Goal: Check status: Check status

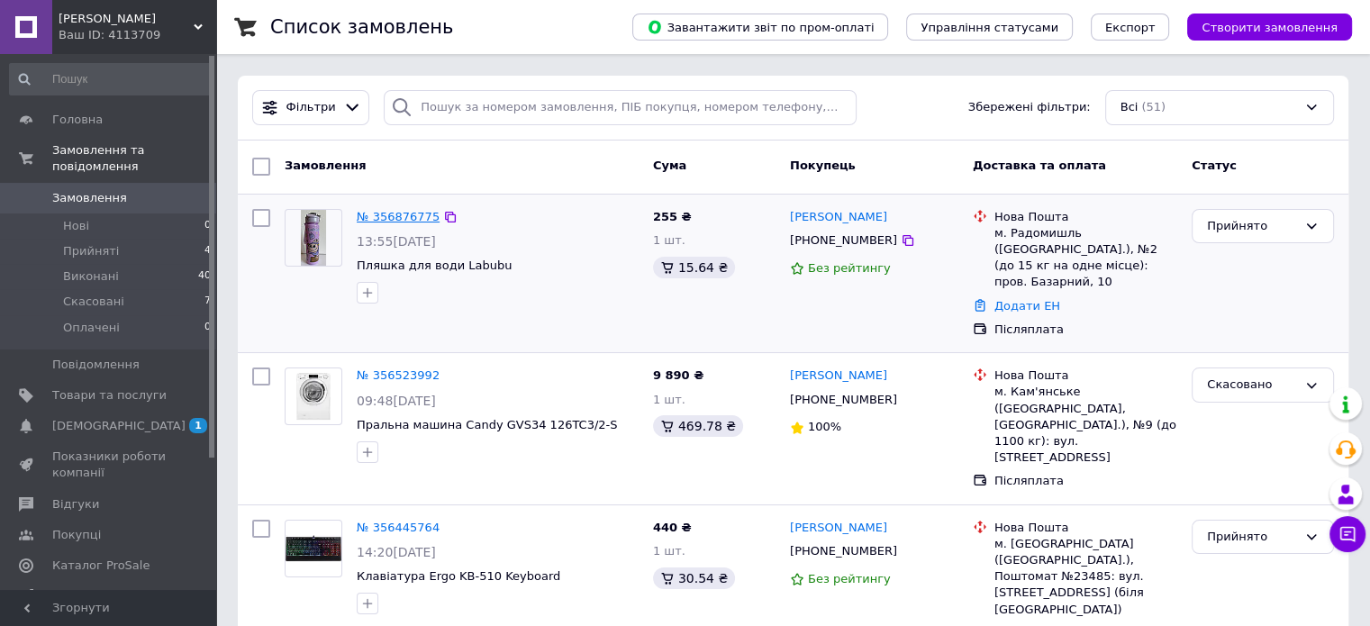
click at [392, 212] on link "№ 356876775" at bounding box center [398, 217] width 83 height 14
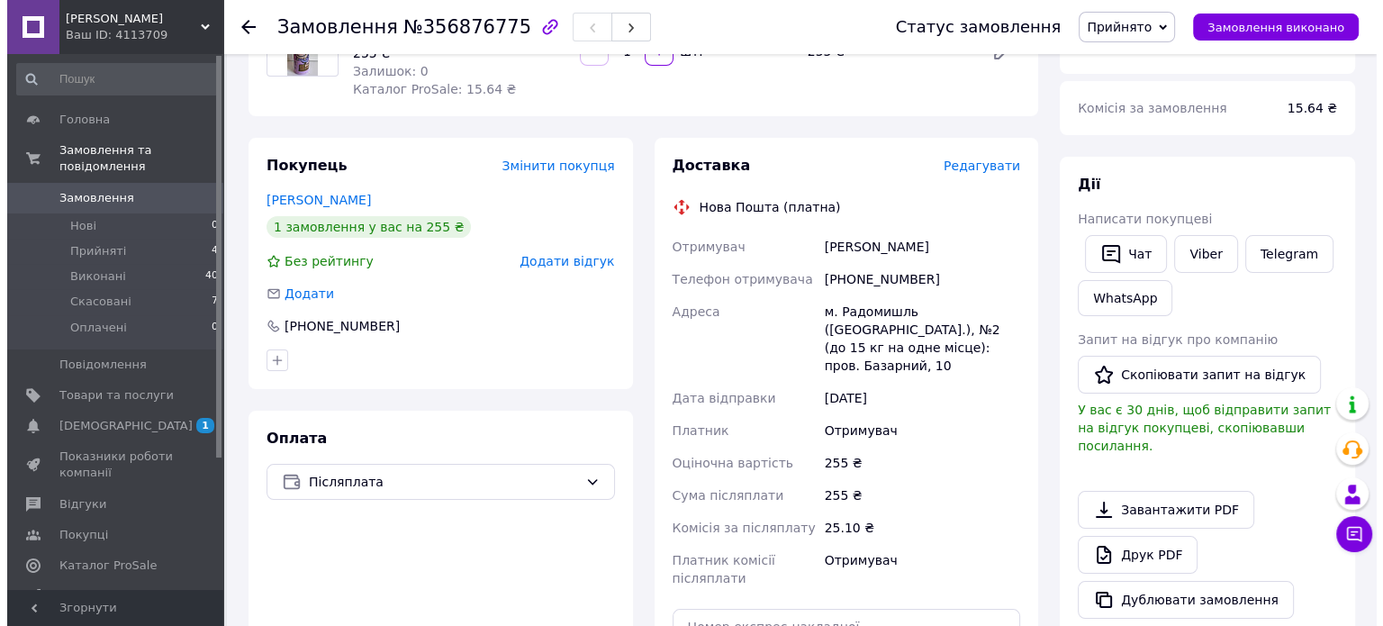
scroll to position [90, 0]
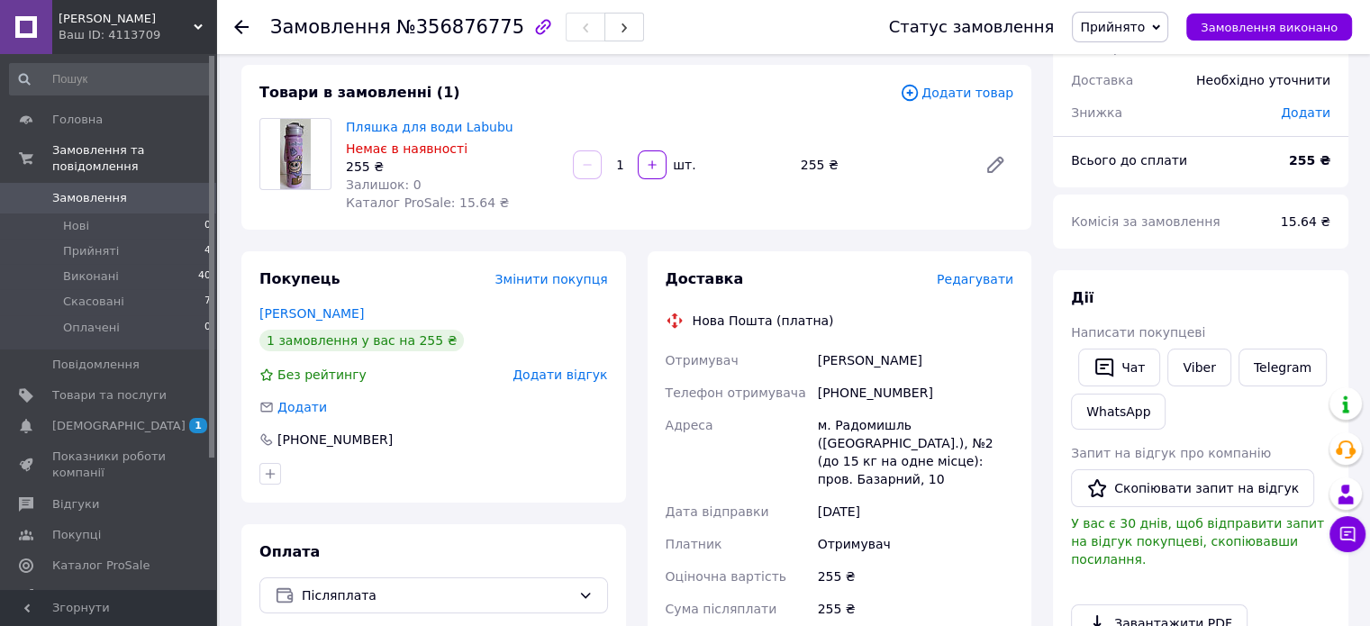
click at [950, 284] on span "Редагувати" at bounding box center [975, 279] width 77 height 14
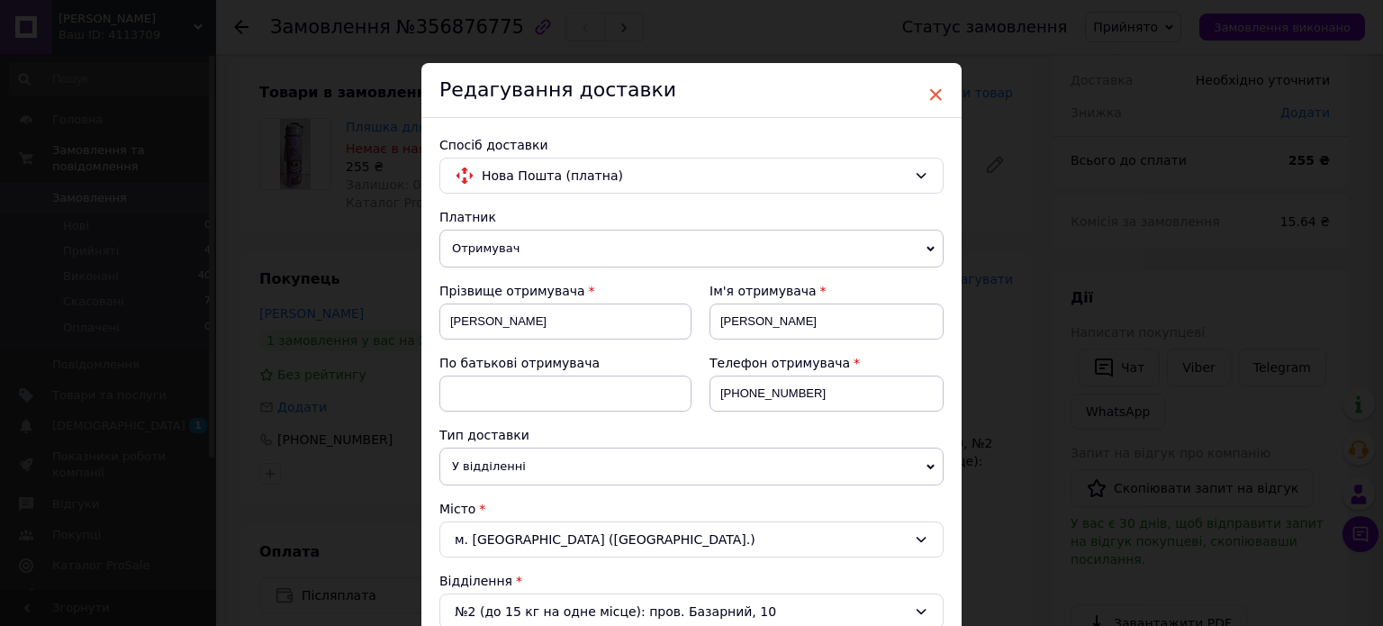
click at [932, 86] on span "×" at bounding box center [936, 94] width 16 height 31
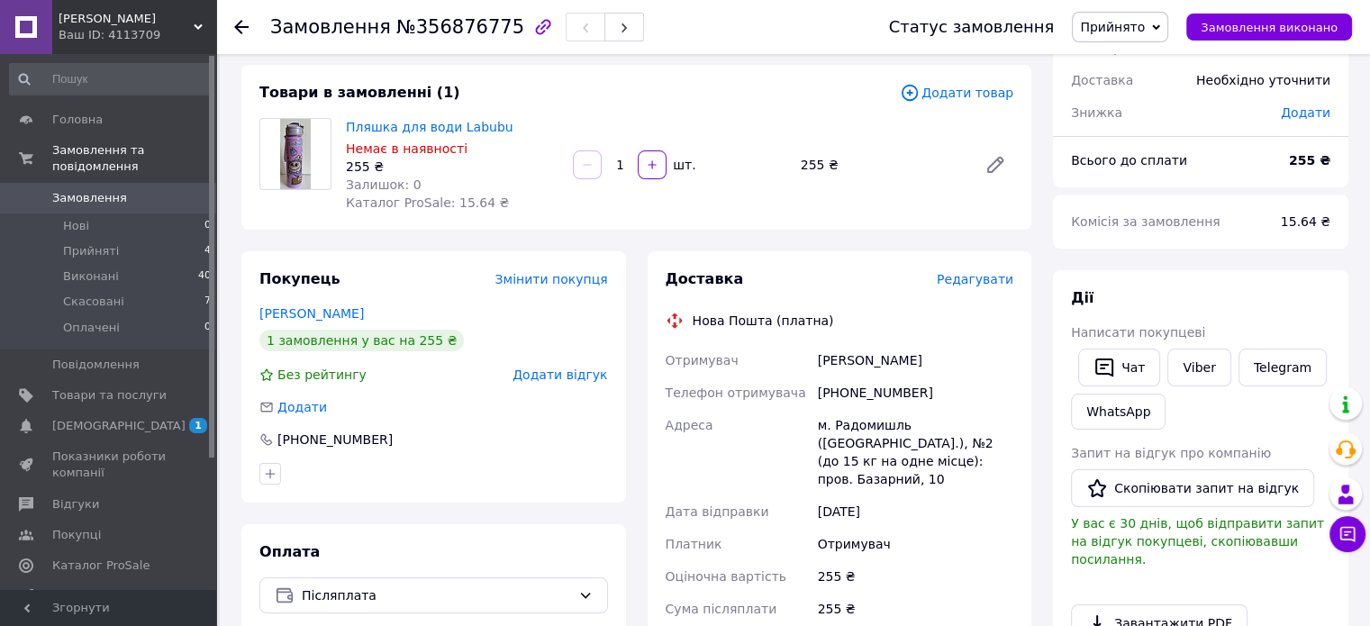
click at [950, 280] on span "Редагувати" at bounding box center [975, 279] width 77 height 14
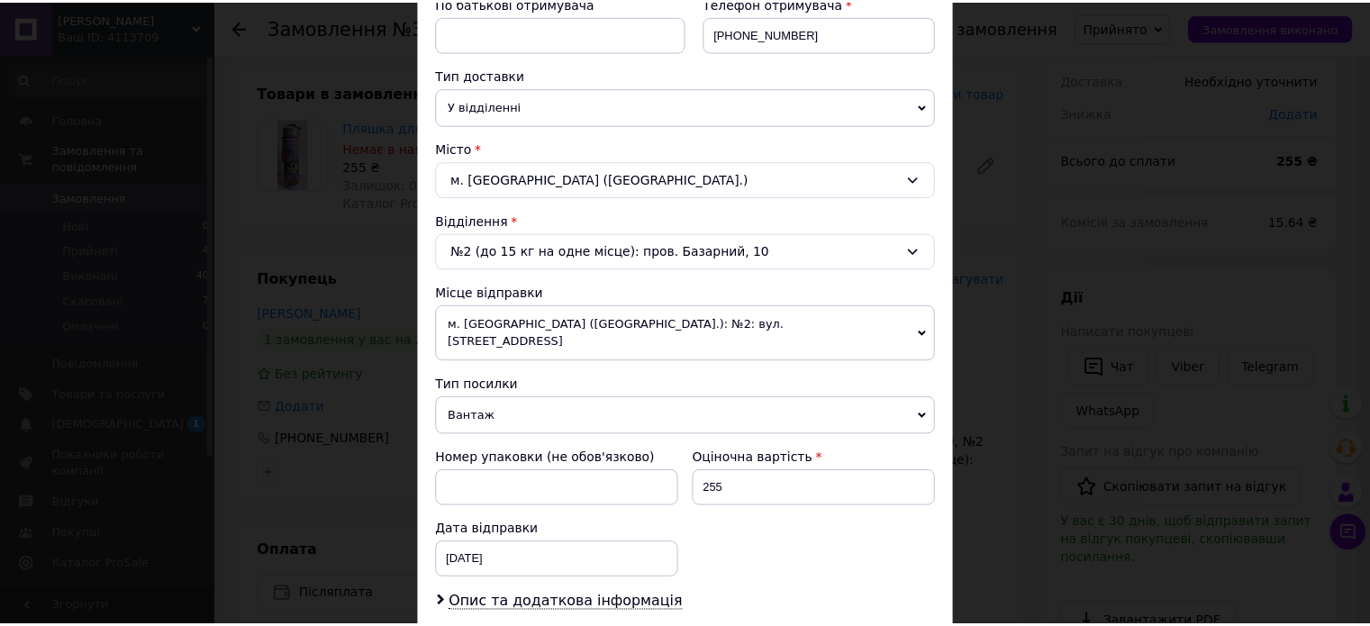
scroll to position [0, 0]
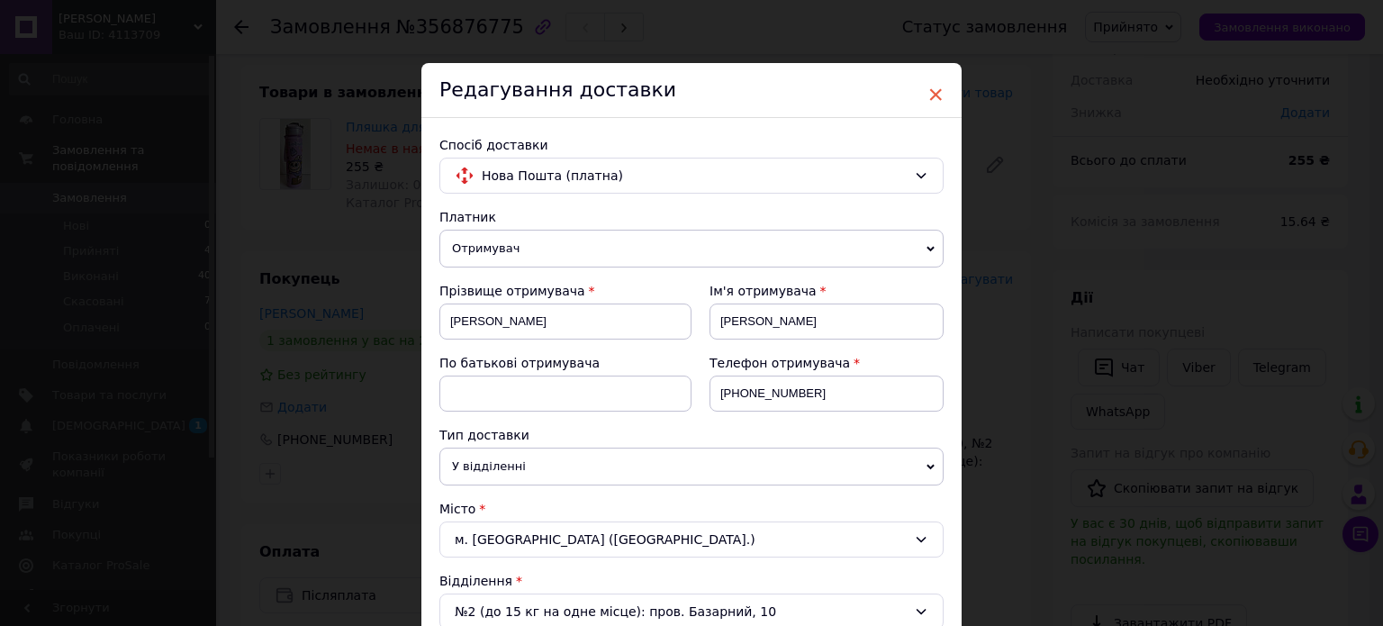
click at [939, 96] on span "×" at bounding box center [936, 94] width 16 height 31
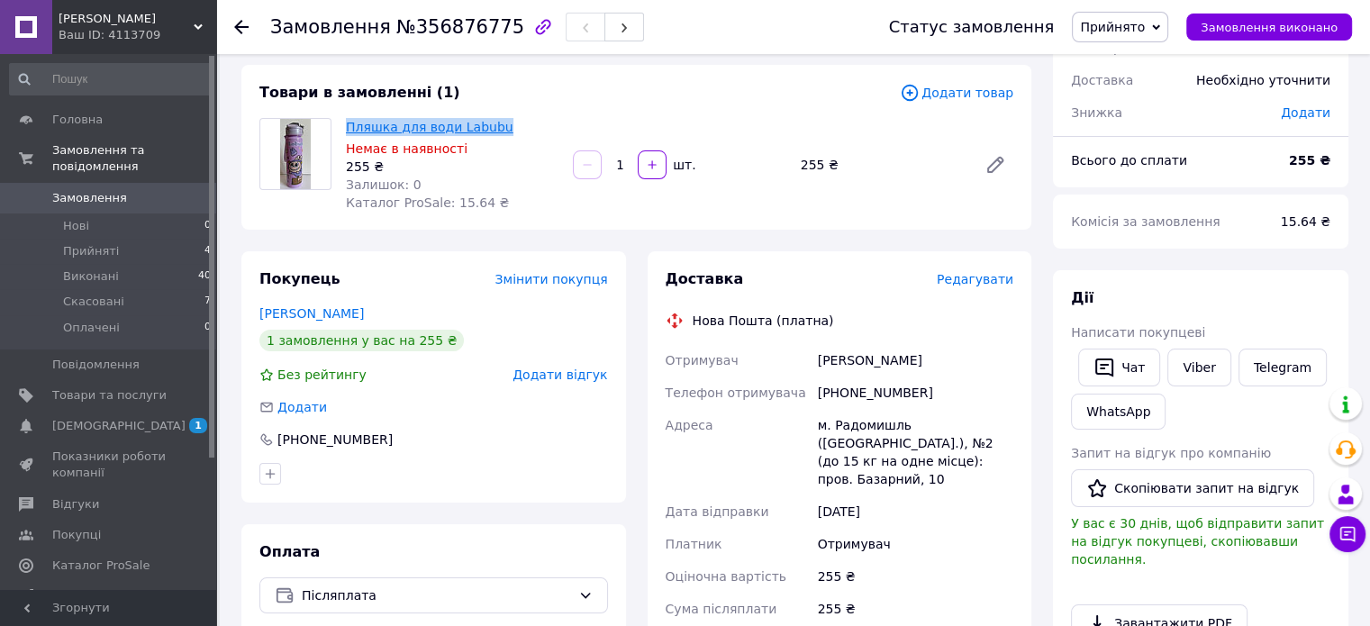
drag, startPoint x: 494, startPoint y: 128, endPoint x: 349, endPoint y: 129, distance: 145.0
click at [349, 129] on span "Пляшка для води Labubu" at bounding box center [452, 127] width 213 height 18
copy link "Пляшка для води Labubu"
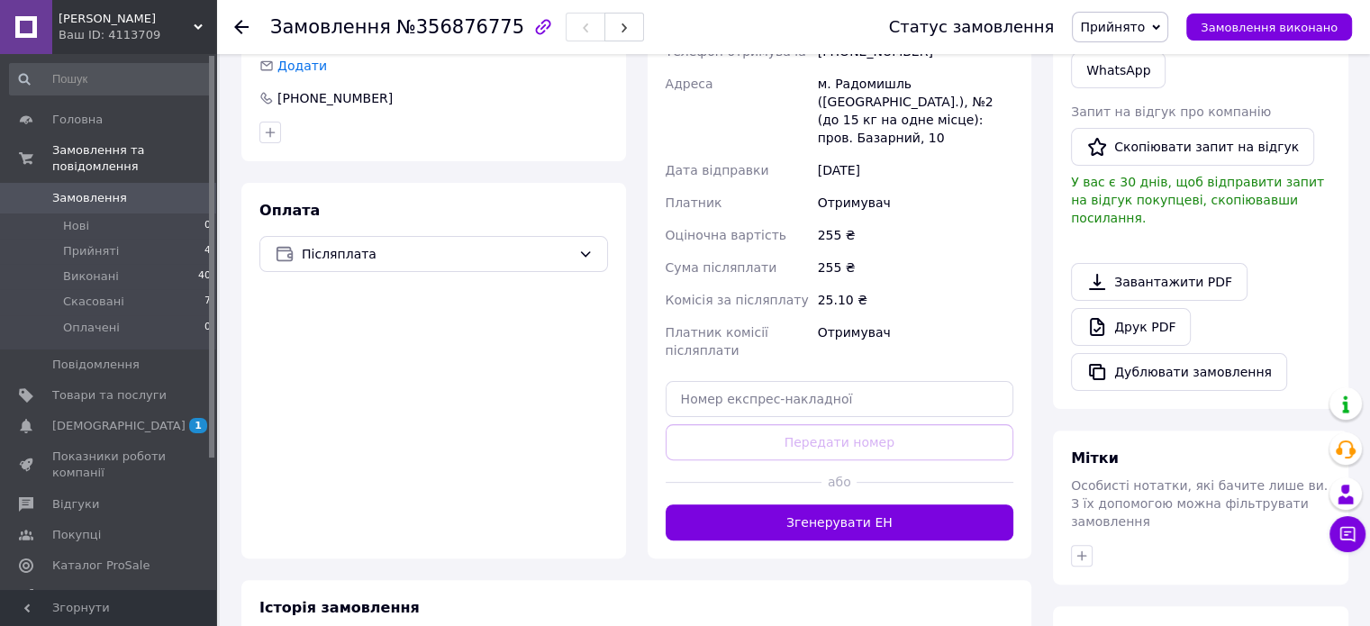
scroll to position [450, 0]
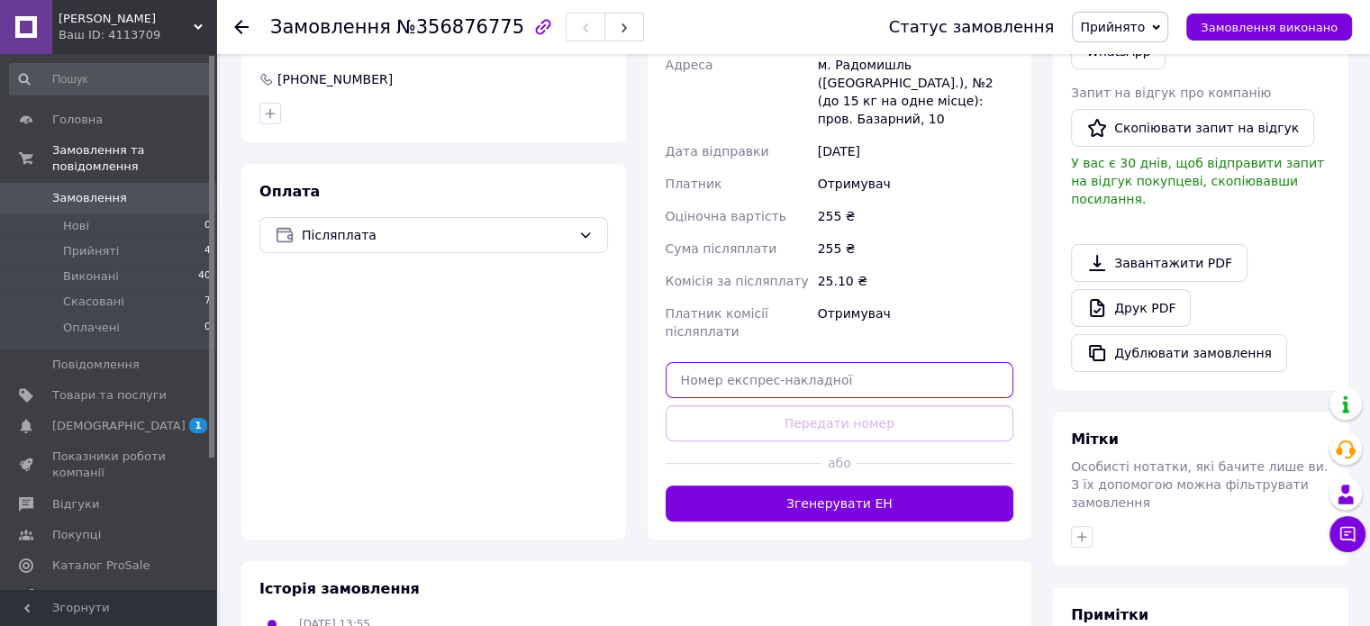
click at [720, 362] on input "text" at bounding box center [840, 380] width 349 height 36
paste input "20451225268754"
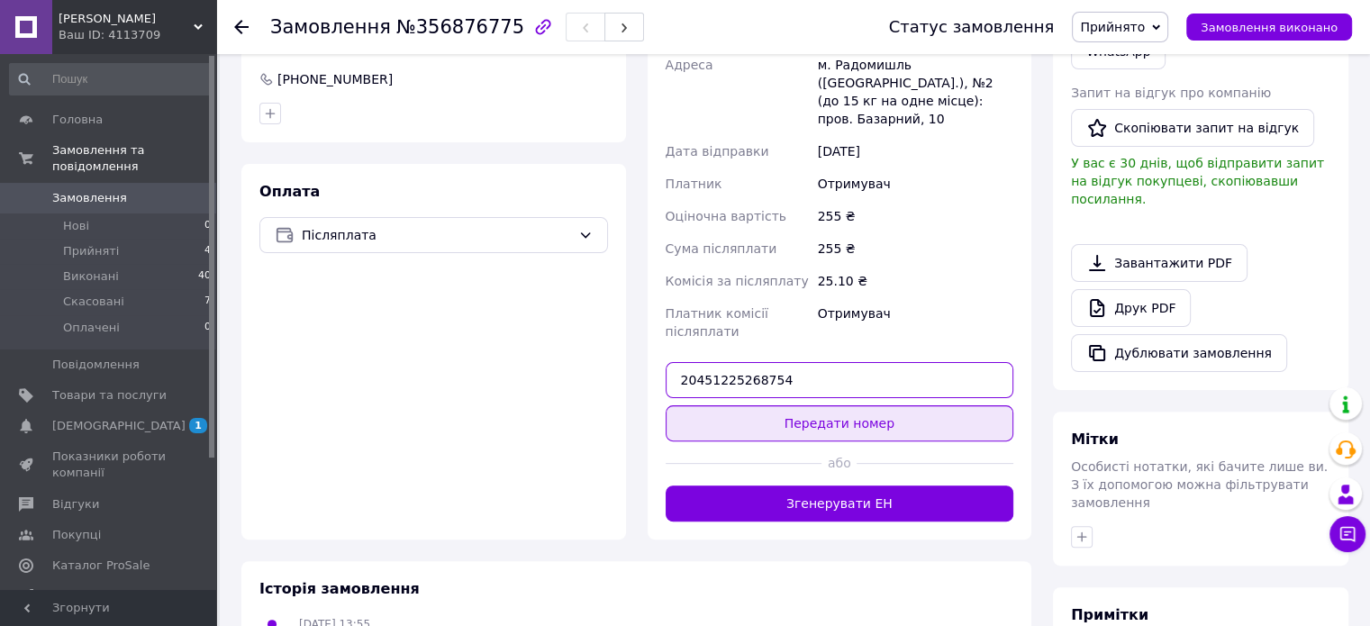
type input "20451225268754"
click at [819, 412] on button "Передати номер" at bounding box center [840, 423] width 349 height 36
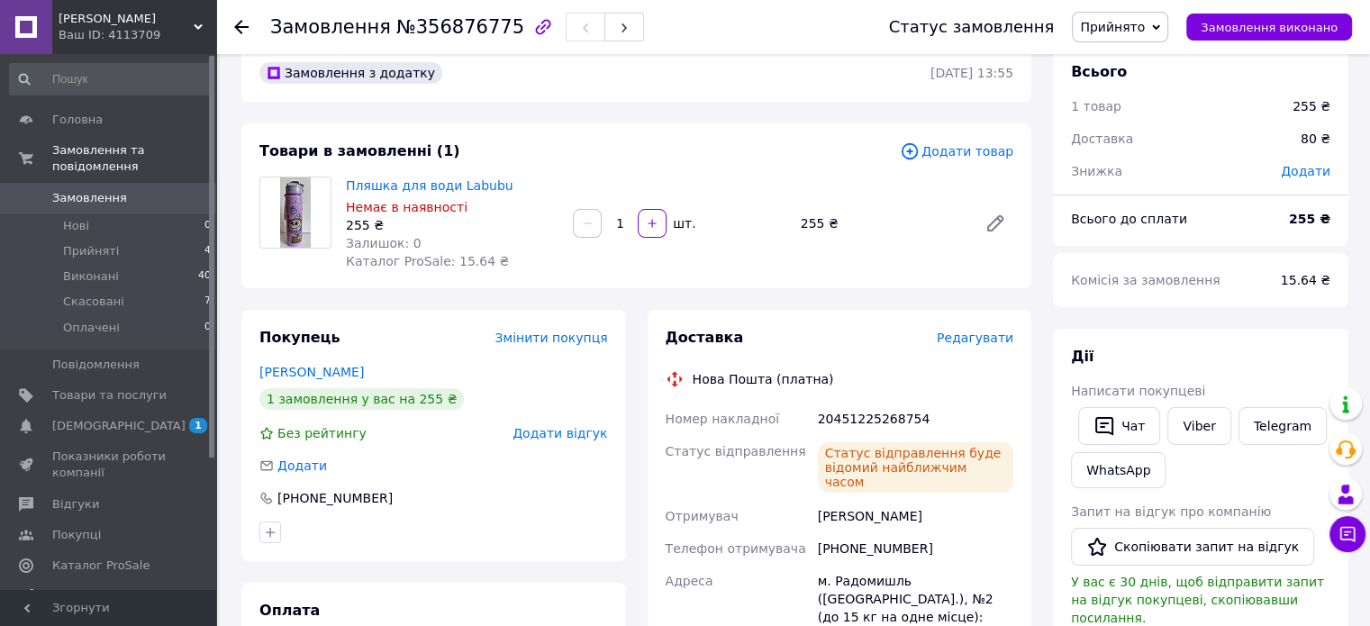
scroll to position [0, 0]
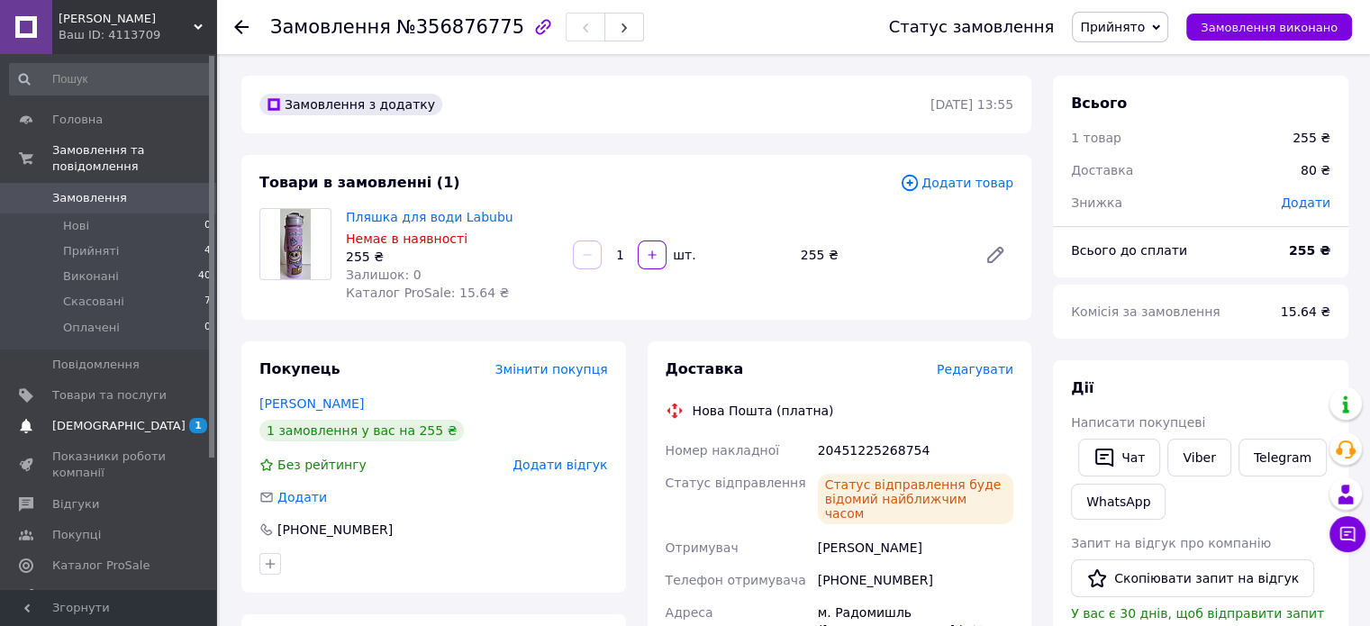
click at [131, 418] on span "[DEMOGRAPHIC_DATA]" at bounding box center [109, 426] width 114 height 16
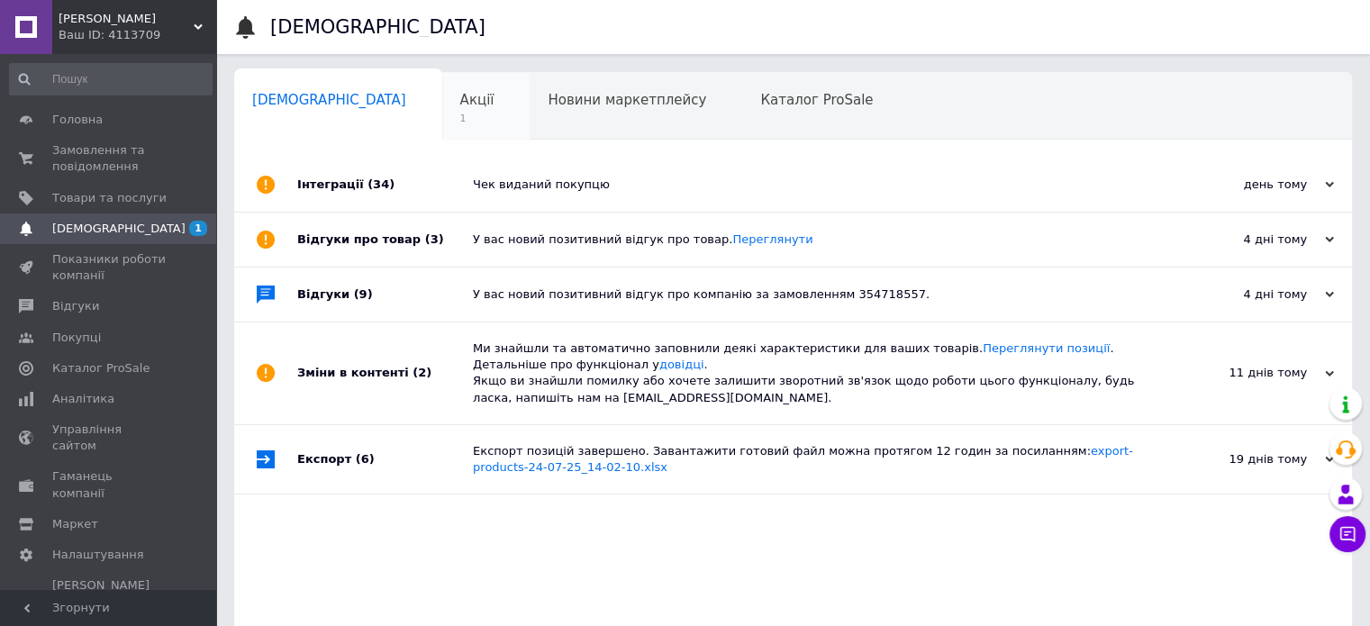
click at [460, 104] on span "Акції" at bounding box center [477, 100] width 34 height 16
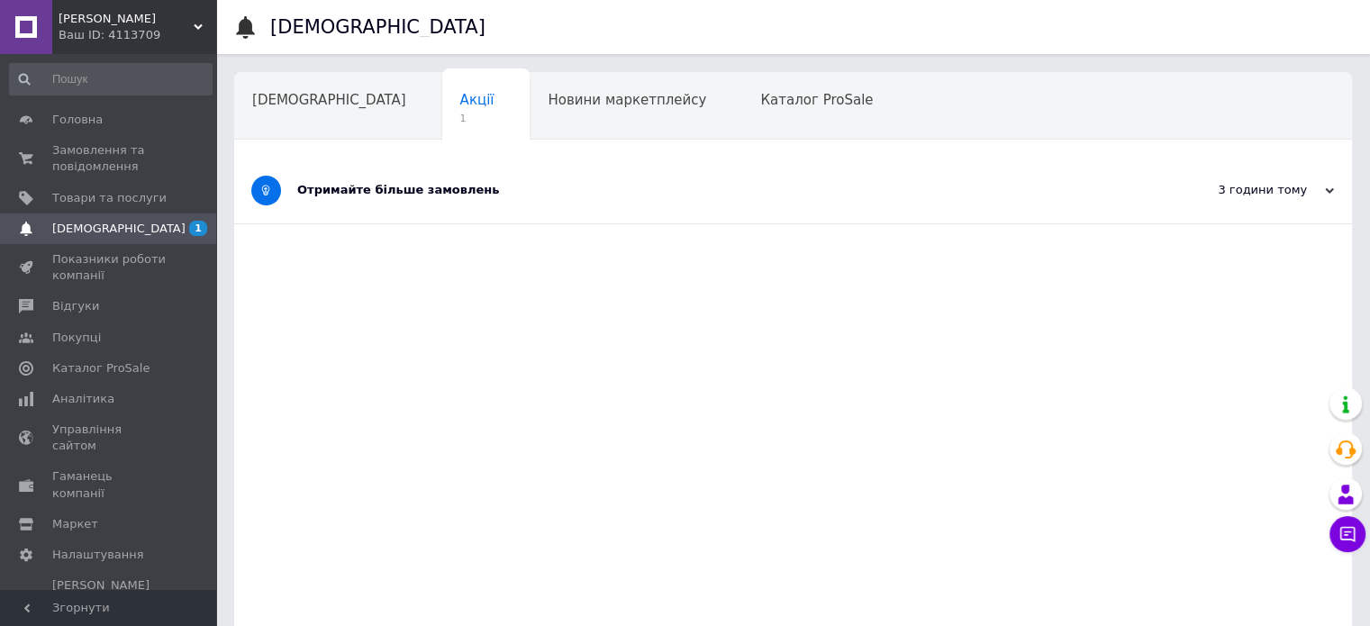
click at [389, 194] on div "Отримайте більше замовлень" at bounding box center [725, 190] width 856 height 16
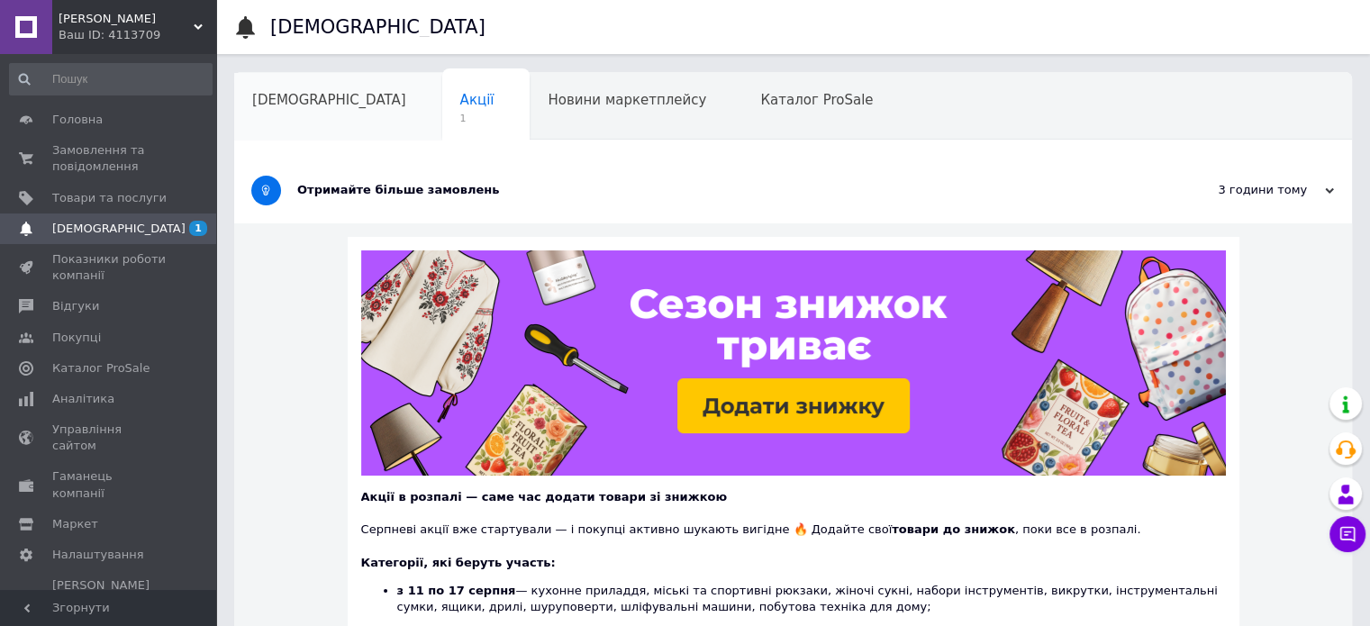
click at [313, 112] on div "[DEMOGRAPHIC_DATA]" at bounding box center [338, 107] width 208 height 68
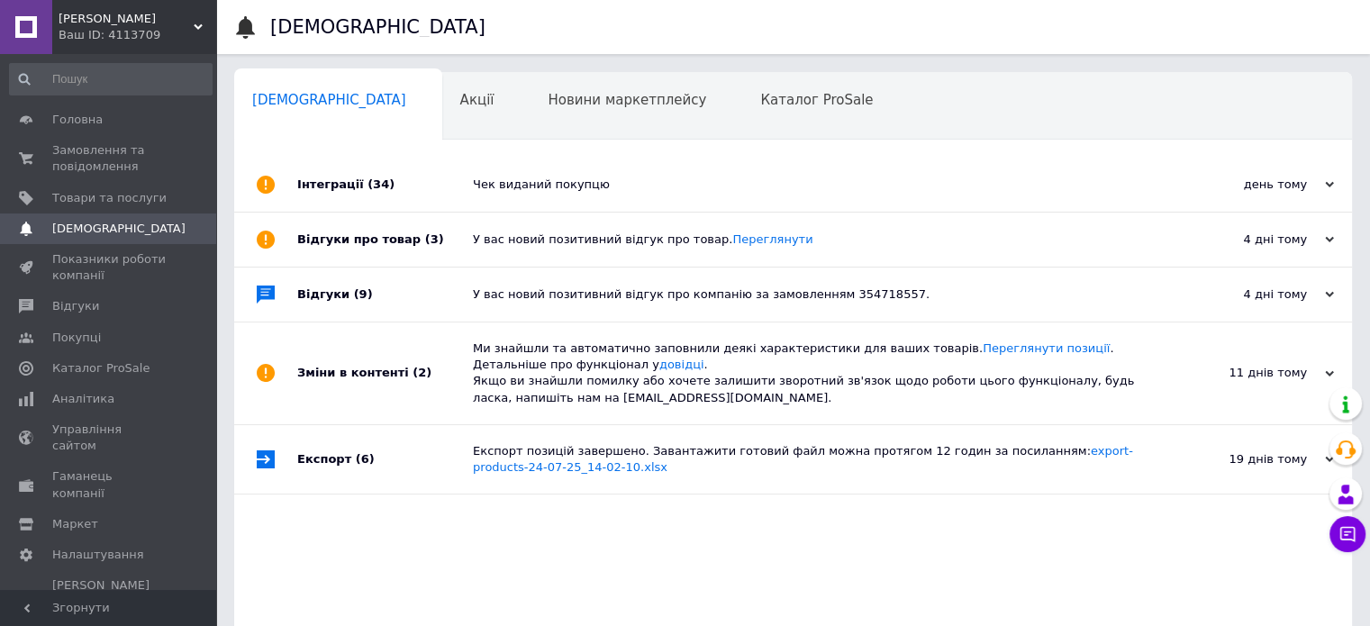
click at [693, 240] on div "У вас новий позитивний відгук про товар. [GEOGRAPHIC_DATA]" at bounding box center [813, 239] width 681 height 16
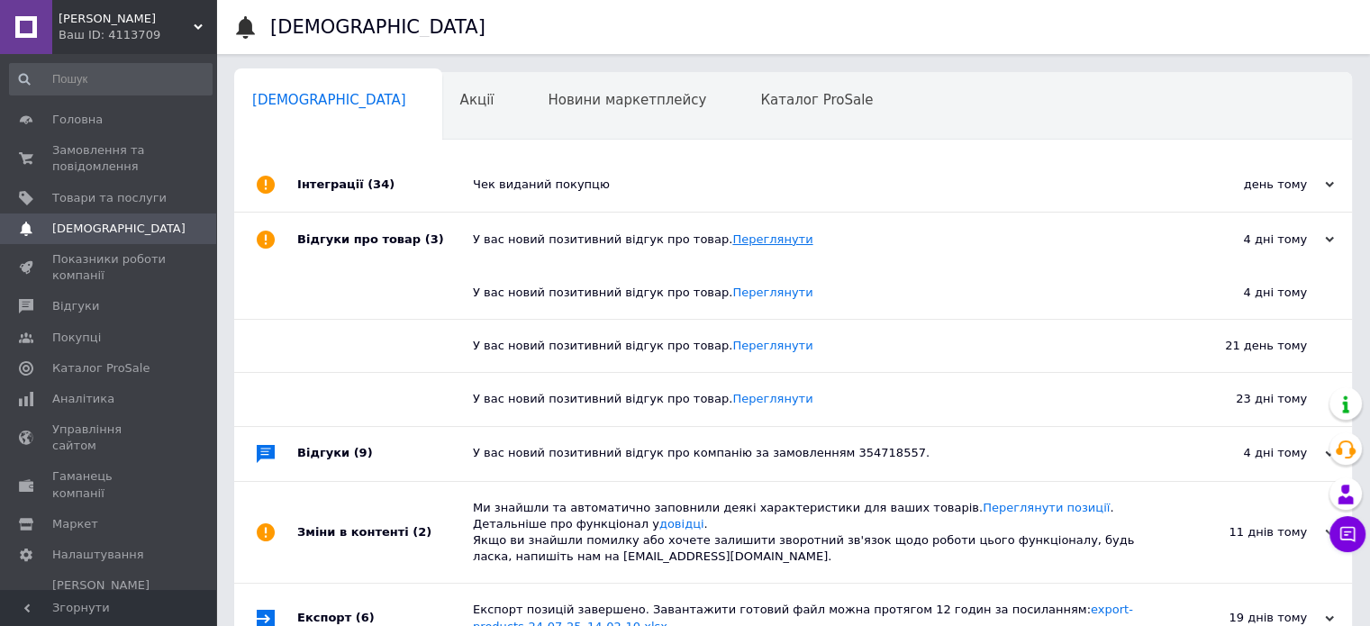
click at [732, 233] on link "Переглянути" at bounding box center [772, 239] width 80 height 14
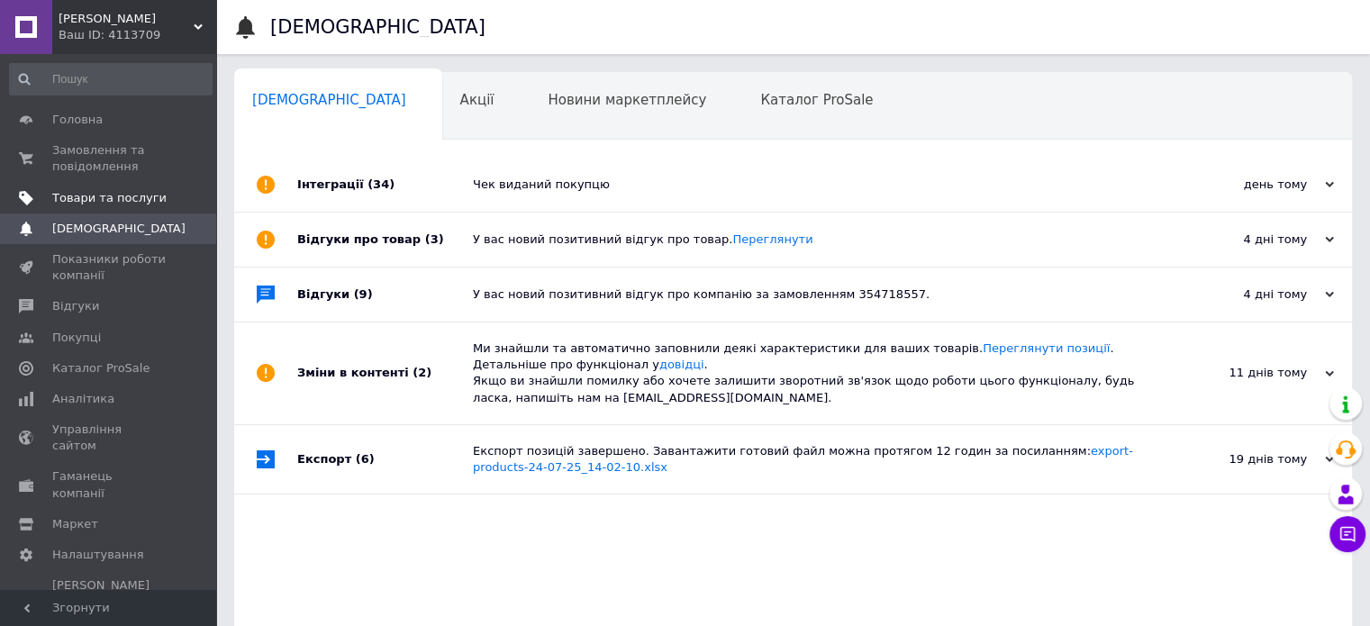
click at [95, 204] on span "Товари та послуги" at bounding box center [109, 198] width 114 height 16
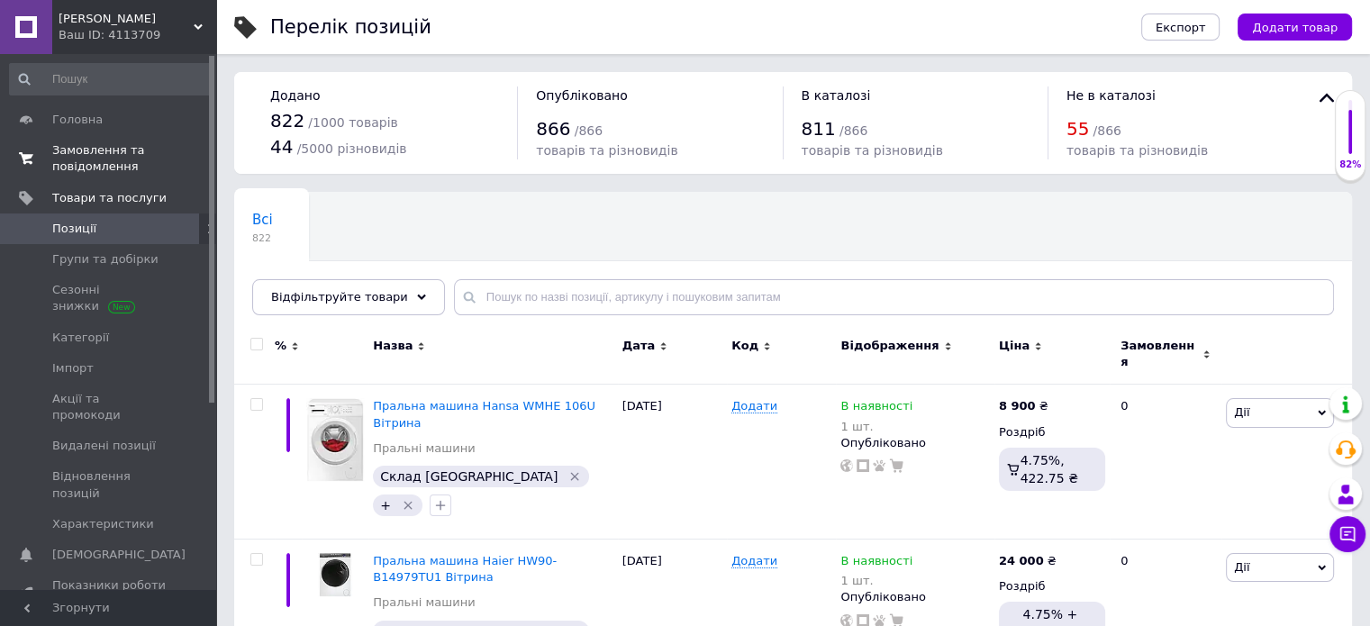
click at [90, 168] on span "Замовлення та повідомлення" at bounding box center [109, 158] width 114 height 32
